Goal: Use online tool/utility: Utilize a website feature to perform a specific function

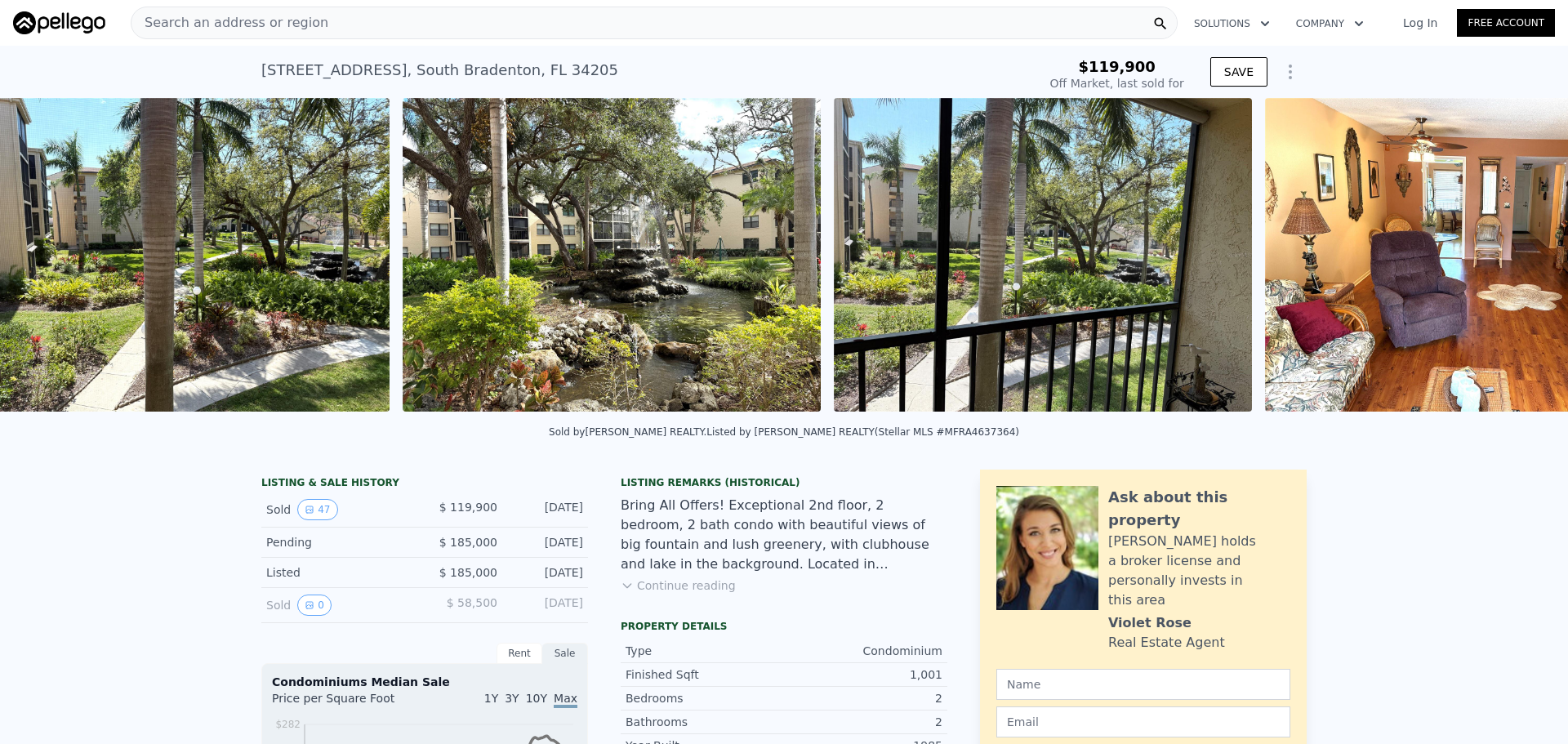
scroll to position [0, 1610]
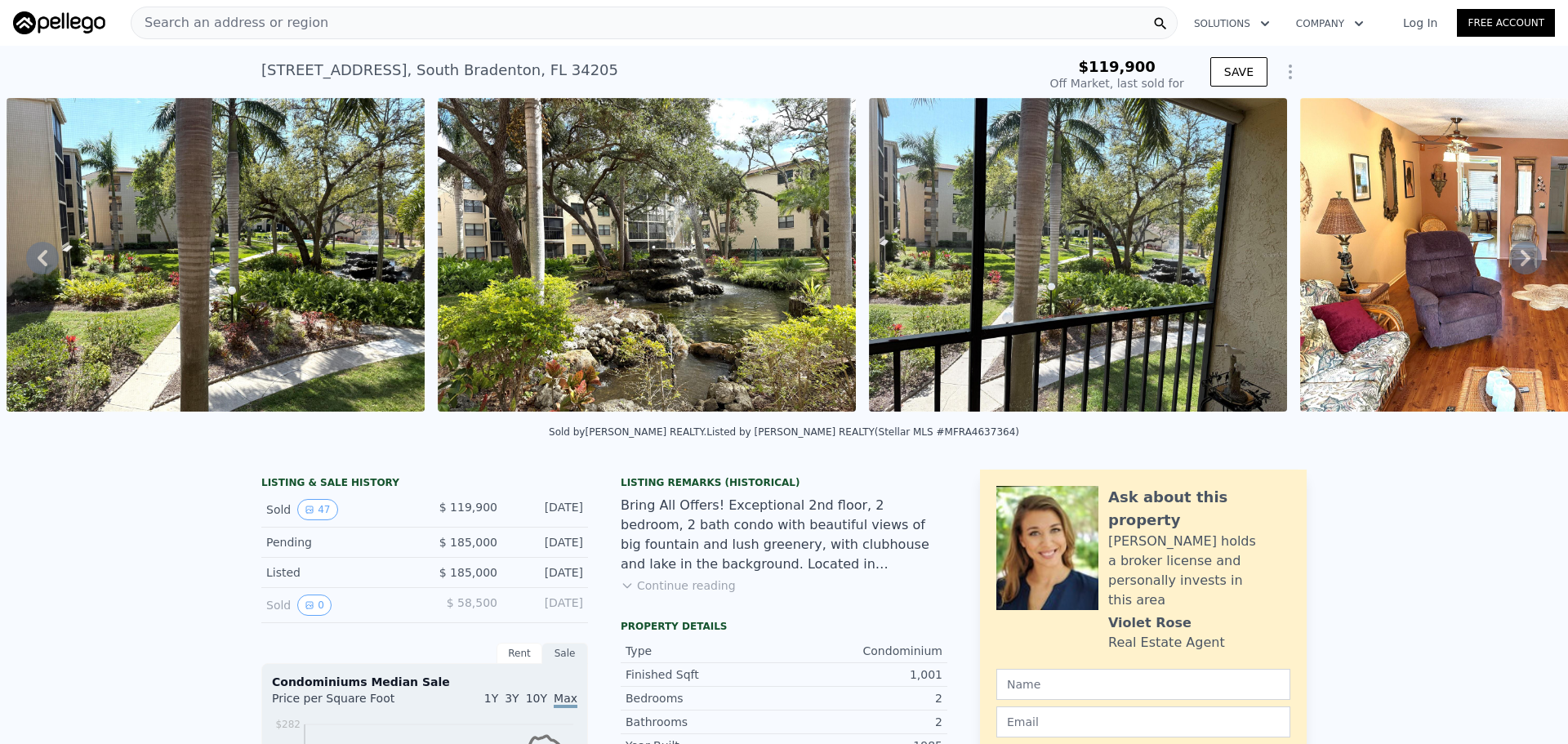
type input "$ 160,000"
type input "$ 22,321"
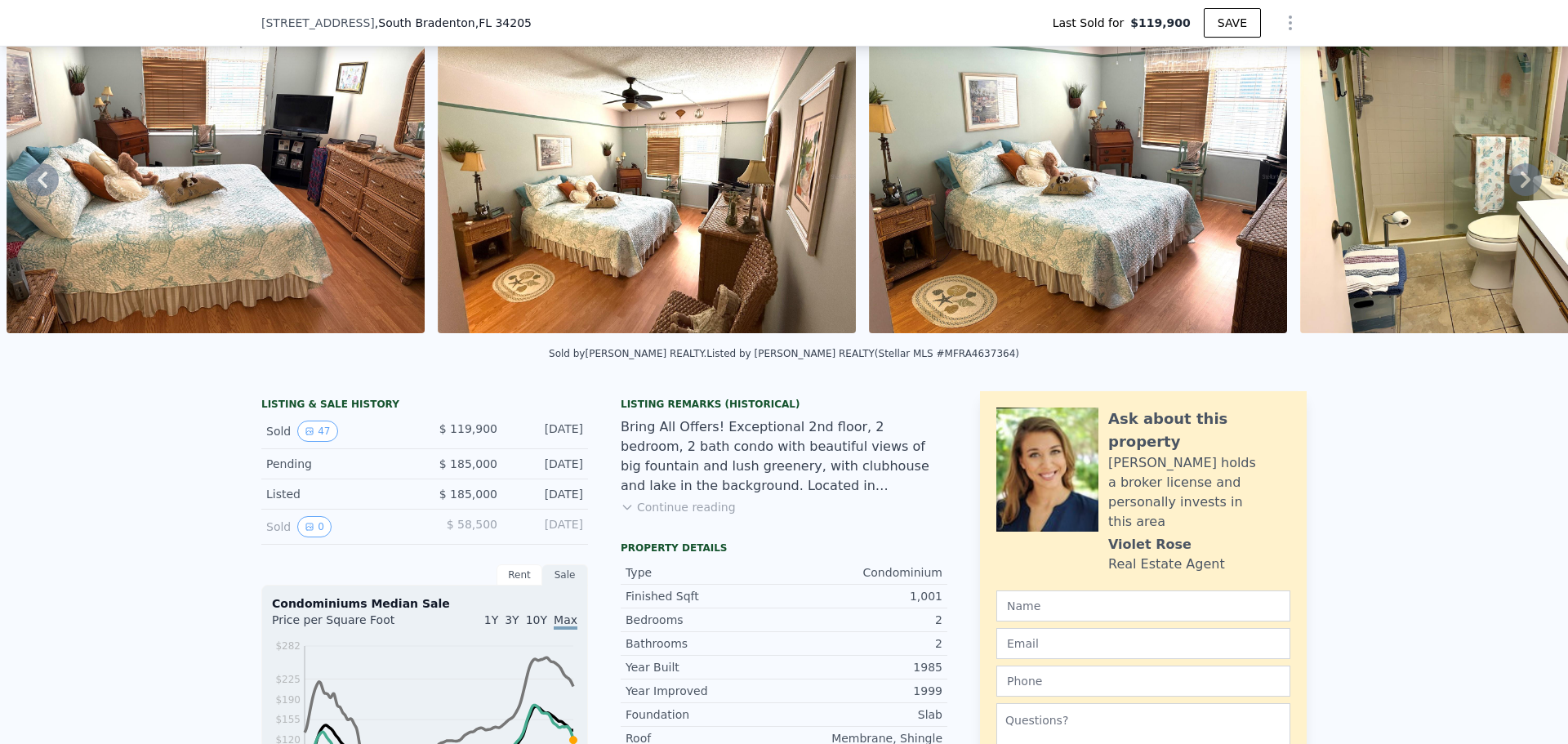
scroll to position [403, 0]
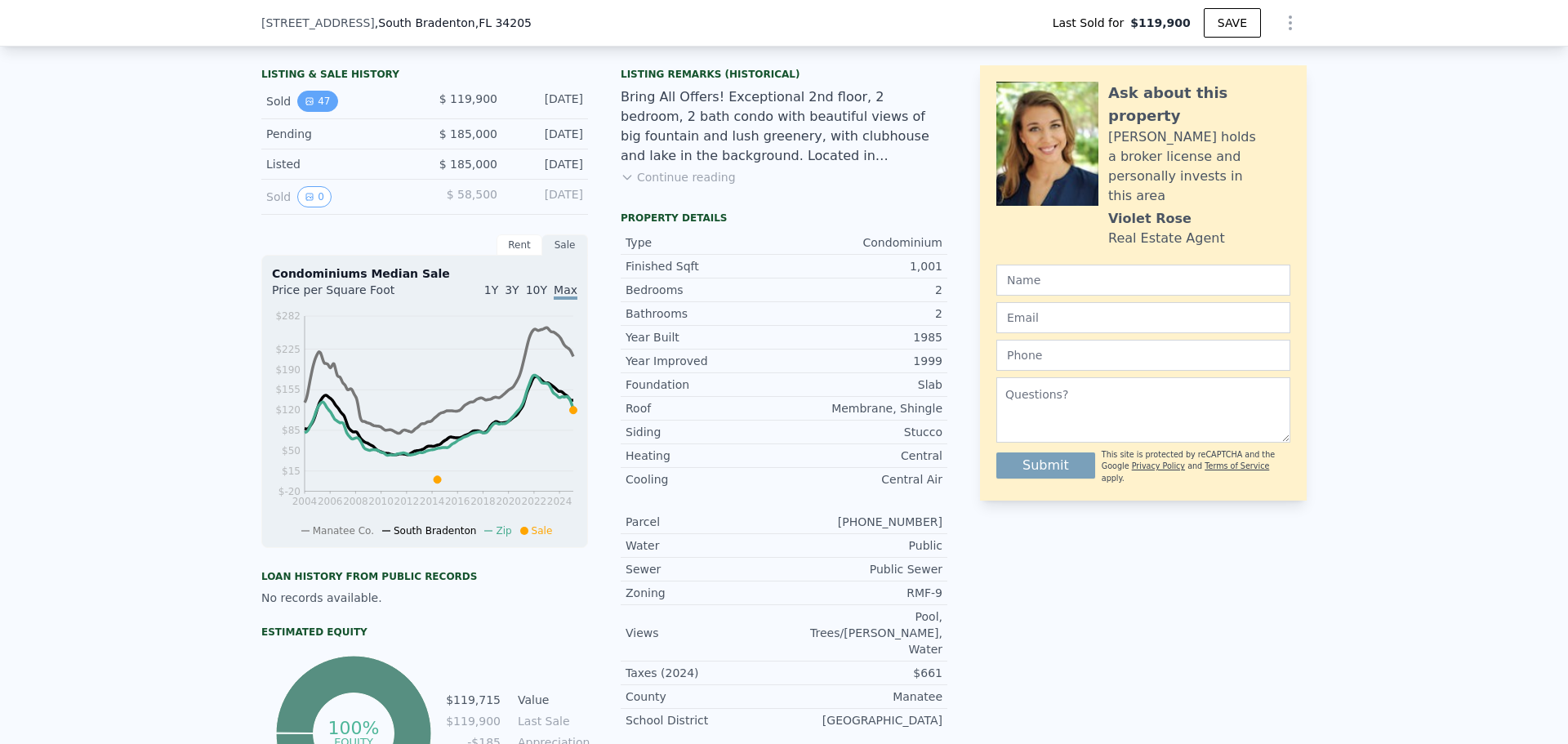
click at [312, 112] on button "47" at bounding box center [316, 102] width 40 height 21
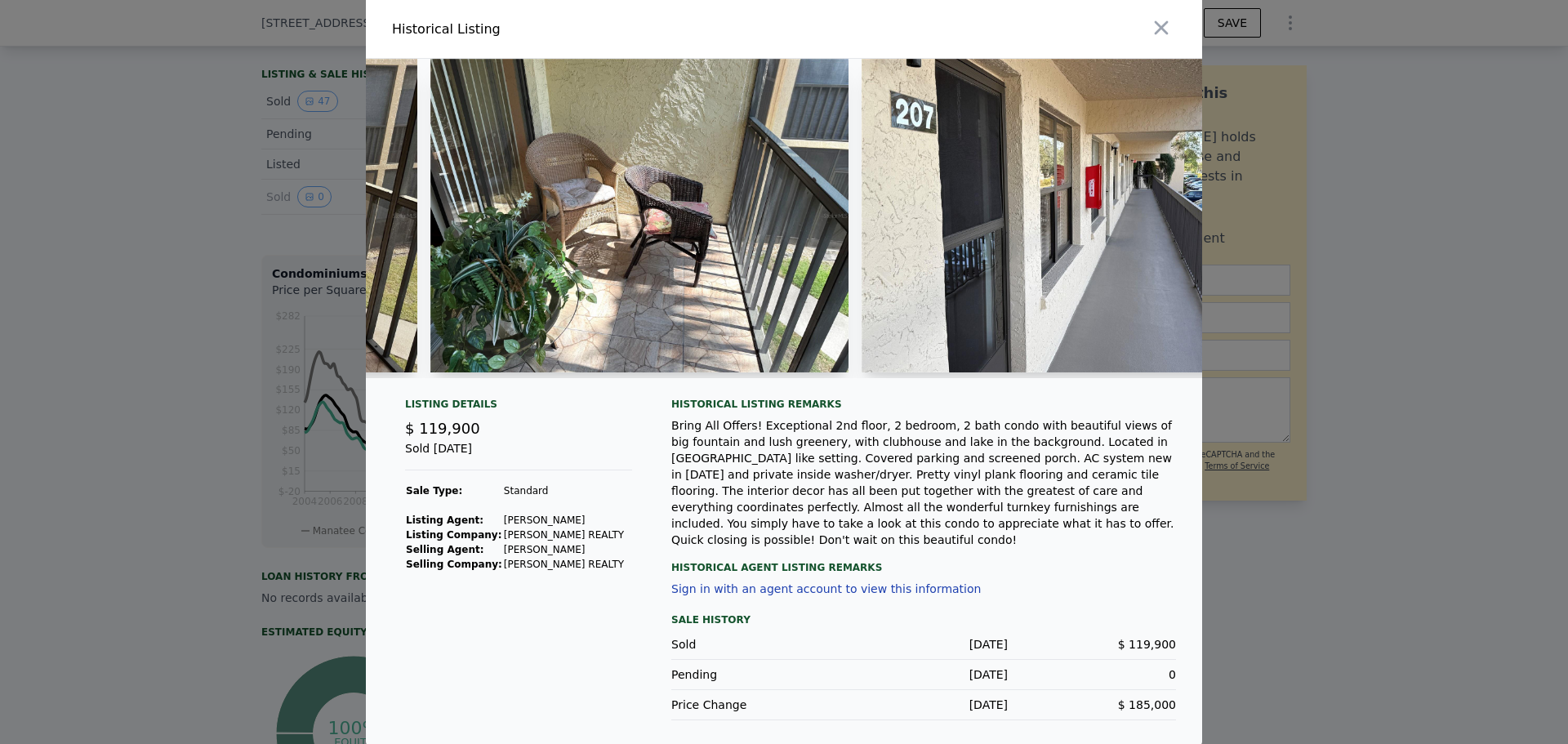
scroll to position [0, 11895]
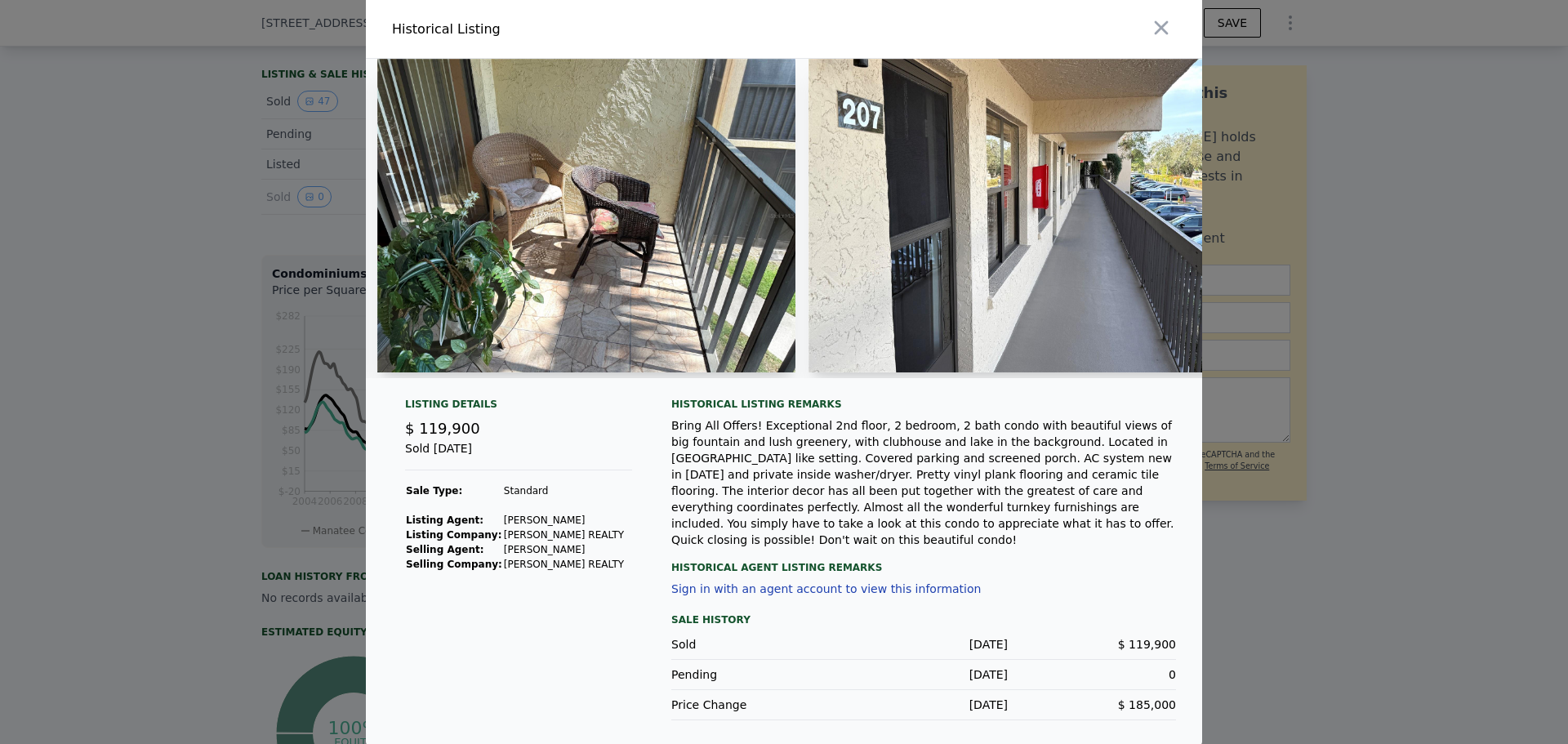
click at [1161, 22] on icon "button" at bounding box center [1161, 27] width 23 height 23
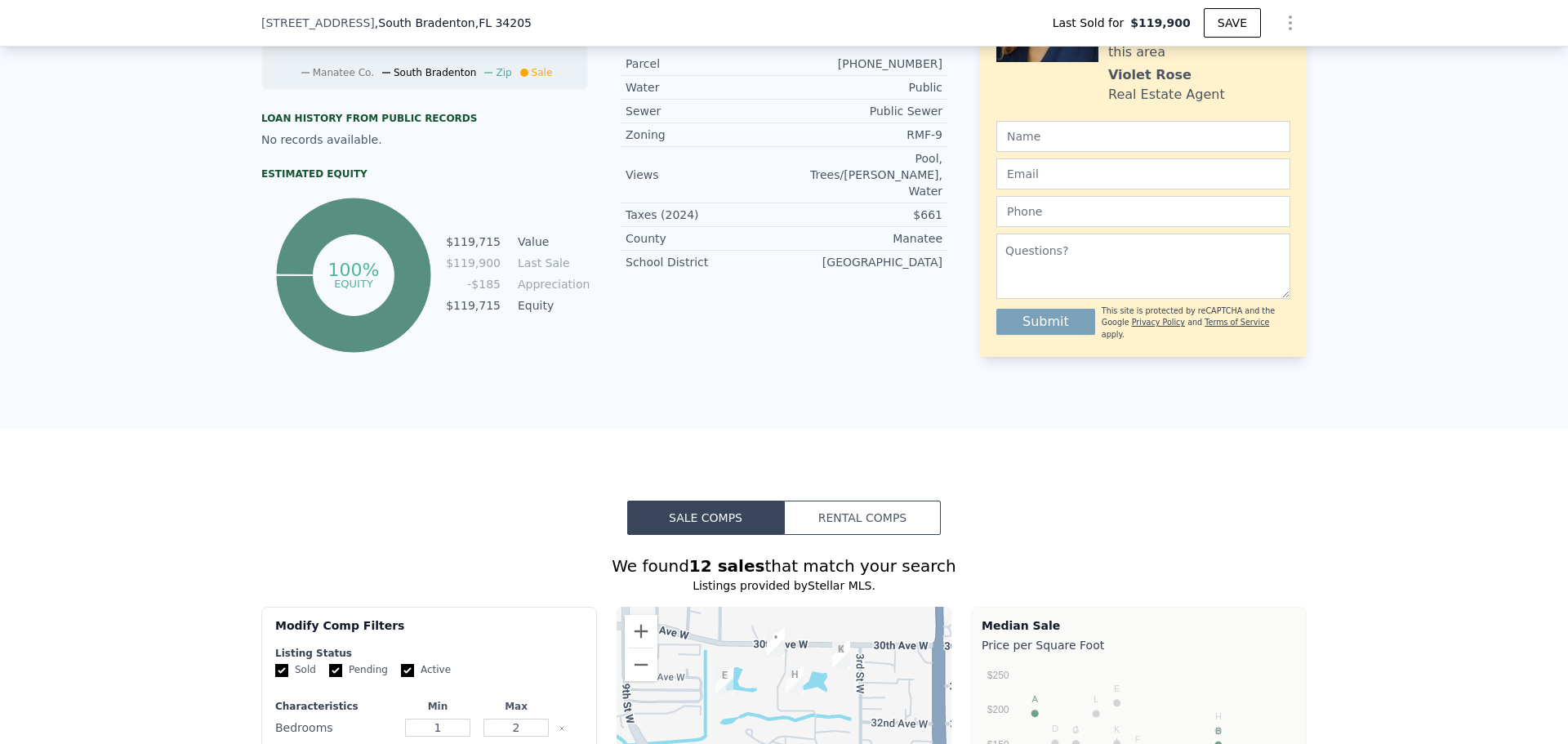
scroll to position [892, 0]
